Goal: Task Accomplishment & Management: Manage account settings

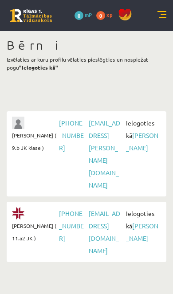
click at [136, 149] on link "[PERSON_NAME]" at bounding box center [142, 141] width 32 height 20
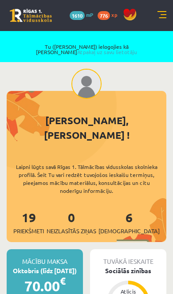
click at [159, 16] on link at bounding box center [161, 15] width 9 height 9
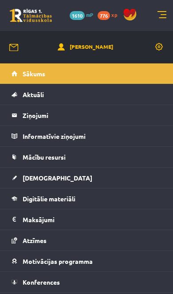
click at [159, 48] on link at bounding box center [159, 47] width 9 height 9
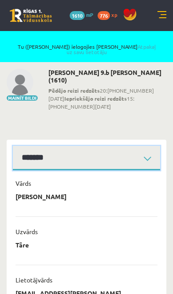
click at [138, 152] on select "**********" at bounding box center [86, 158] width 147 height 24
select select "**********"
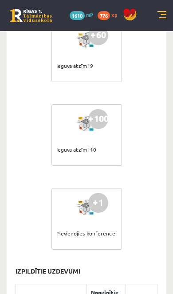
scroll to position [1701, 0]
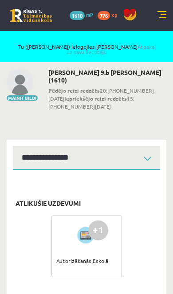
click at [162, 12] on link at bounding box center [161, 15] width 9 height 9
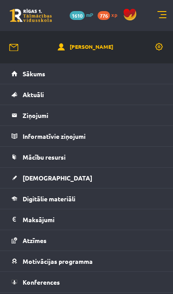
click at [62, 158] on span "Mācību resursi" at bounding box center [44, 157] width 43 height 8
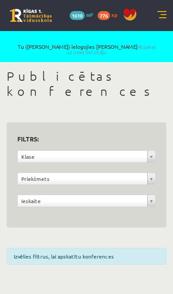
click at [164, 12] on link at bounding box center [161, 15] width 9 height 9
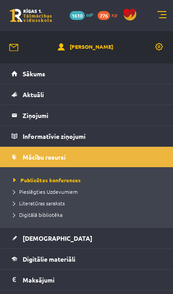
click at [54, 211] on span "Digitālā bibliotēka" at bounding box center [37, 214] width 49 height 7
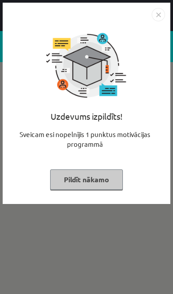
click at [99, 179] on button "Pildīt nākamo" at bounding box center [86, 179] width 73 height 20
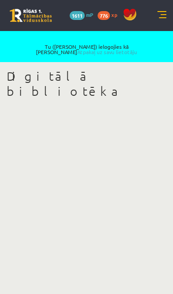
click at [137, 48] on link "Atpakaļ uz savu lietotāju" at bounding box center [107, 51] width 60 height 7
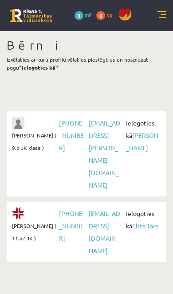
click at [142, 221] on link "Elīza Tāre" at bounding box center [145, 225] width 27 height 8
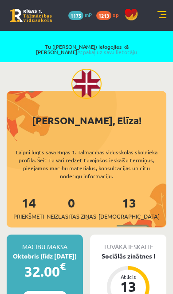
click at [154, 18] on div "7 Dāvanas 1175 mP 1213 xp" at bounding box center [86, 15] width 173 height 31
click at [163, 17] on link at bounding box center [161, 15] width 9 height 9
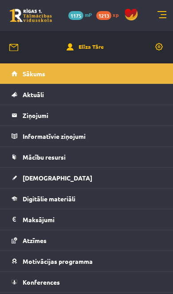
click at [55, 157] on span "Mācību resursi" at bounding box center [44, 157] width 43 height 8
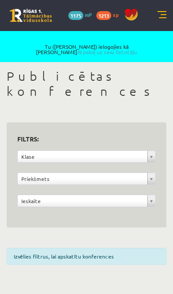
click at [157, 18] on div "7 Dāvanas 1175 mP 1213 xp" at bounding box center [86, 15] width 173 height 31
click at [154, 20] on div "7 Dāvanas 1175 mP 1213 xp" at bounding box center [86, 15] width 173 height 31
click at [159, 18] on link at bounding box center [161, 15] width 9 height 9
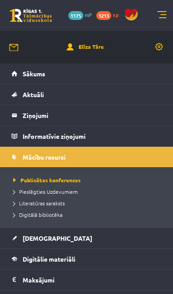
click at [58, 216] on span "Digitālā bibliotēka" at bounding box center [37, 214] width 49 height 7
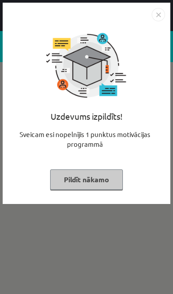
click at [97, 180] on button "Pildīt nākamo" at bounding box center [86, 179] width 73 height 20
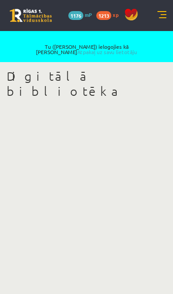
click at [137, 48] on link "Atpakaļ uz savu lietotāju" at bounding box center [107, 51] width 60 height 7
